Goal: Information Seeking & Learning: Learn about a topic

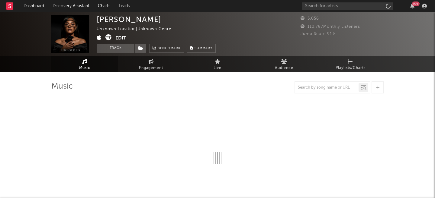
select select "1w"
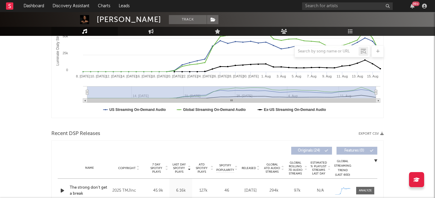
scroll to position [251, 0]
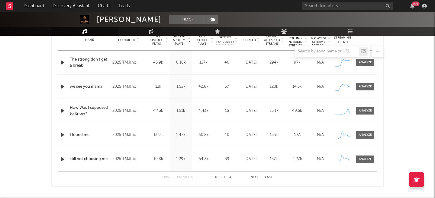
click at [61, 62] on icon "button" at bounding box center [62, 63] width 6 height 8
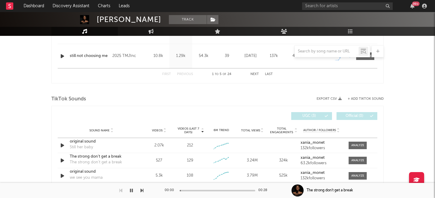
scroll to position [382, 0]
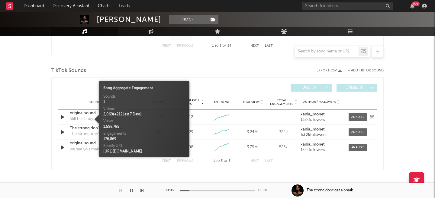
click at [81, 117] on div "Still her baby" at bounding box center [81, 119] width 23 height 6
click at [107, 69] on div "TikTok Sounds" at bounding box center [217, 71] width 332 height 10
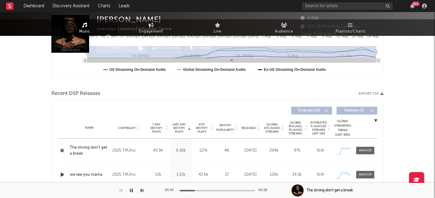
scroll to position [0, 0]
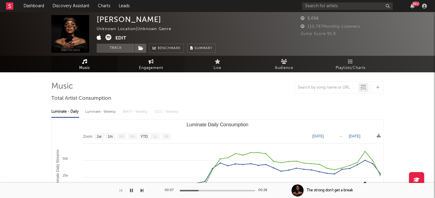
click at [144, 60] on link "Engagement" at bounding box center [151, 64] width 66 height 17
select select "1w"
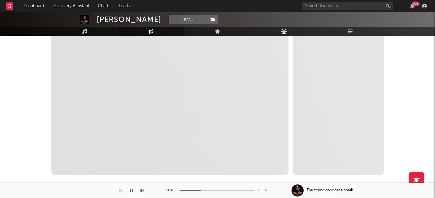
scroll to position [113, 0]
select select "1m"
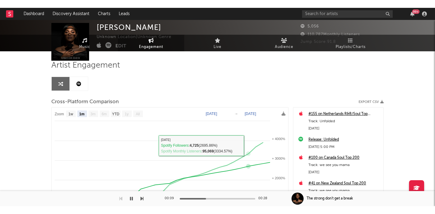
scroll to position [0, 0]
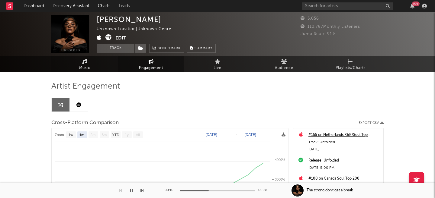
click at [91, 64] on link "Music" at bounding box center [84, 64] width 66 height 17
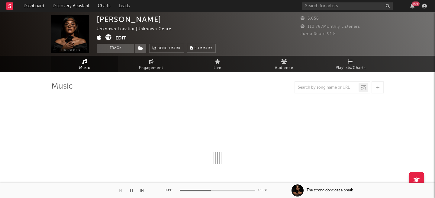
select select "1w"
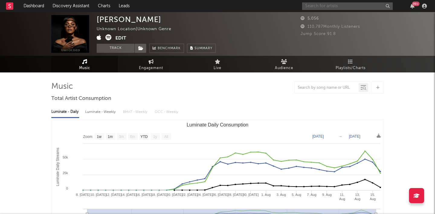
click at [358, 6] on input "text" at bounding box center [347, 6] width 91 height 8
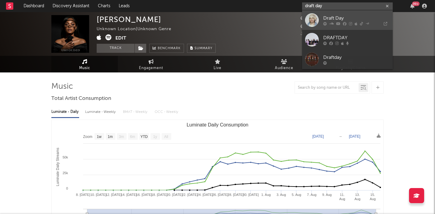
type input "draft day"
click at [367, 16] on div "Draft Day" at bounding box center [356, 17] width 66 height 7
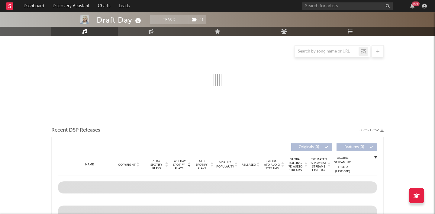
select select "6m"
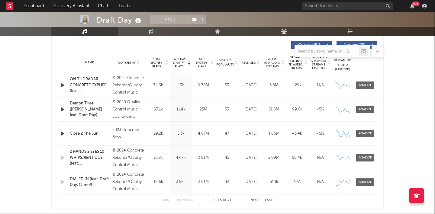
scroll to position [237, 0]
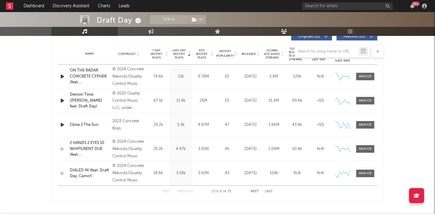
click at [255, 192] on button "Next" at bounding box center [254, 191] width 8 height 3
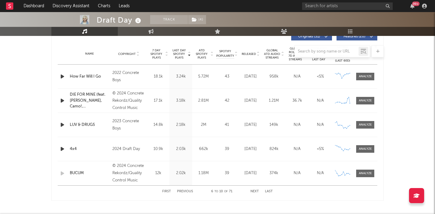
click at [250, 193] on div "First Previous 6 to 10 of 71 Next Last" at bounding box center [217, 192] width 110 height 12
click at [258, 191] on button "Next" at bounding box center [254, 191] width 8 height 3
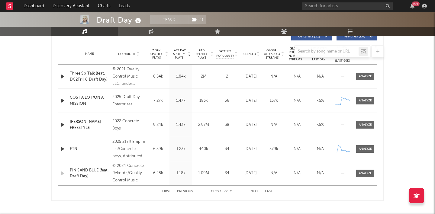
click at [258, 191] on button "Next" at bounding box center [254, 191] width 8 height 3
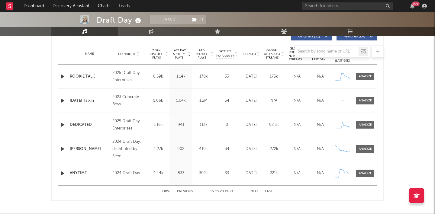
click at [181, 191] on button "Previous" at bounding box center [185, 191] width 16 height 3
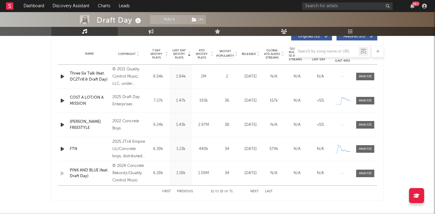
click at [253, 189] on div "First Previous 11 to 15 of 71 Next Last" at bounding box center [217, 192] width 110 height 12
click at [252, 191] on button "Next" at bounding box center [254, 191] width 8 height 3
